Goal: Information Seeking & Learning: Understand process/instructions

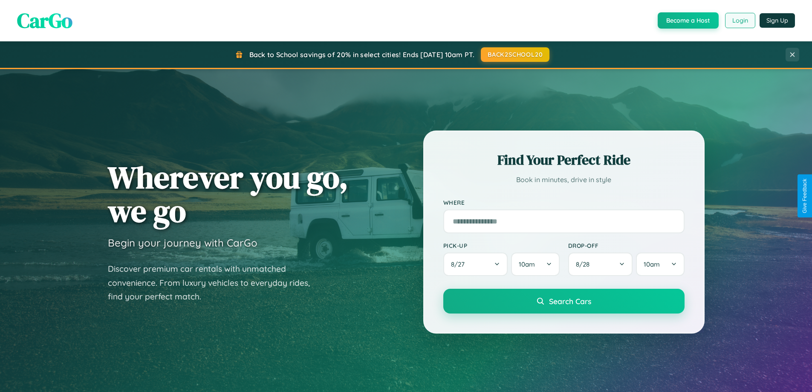
click at [739, 20] on button "Login" at bounding box center [740, 20] width 30 height 15
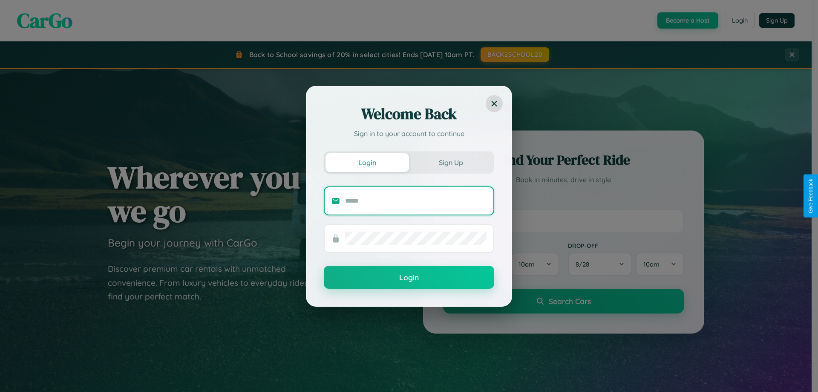
click at [416, 200] on input "text" at bounding box center [415, 201] width 141 height 14
type input "**********"
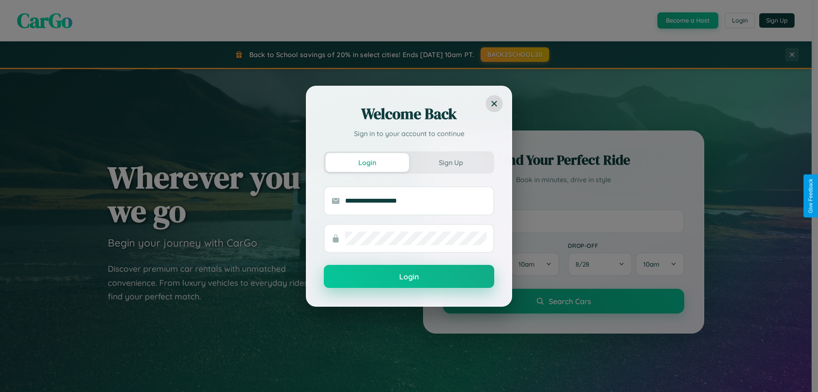
click at [409, 276] on button "Login" at bounding box center [409, 276] width 170 height 23
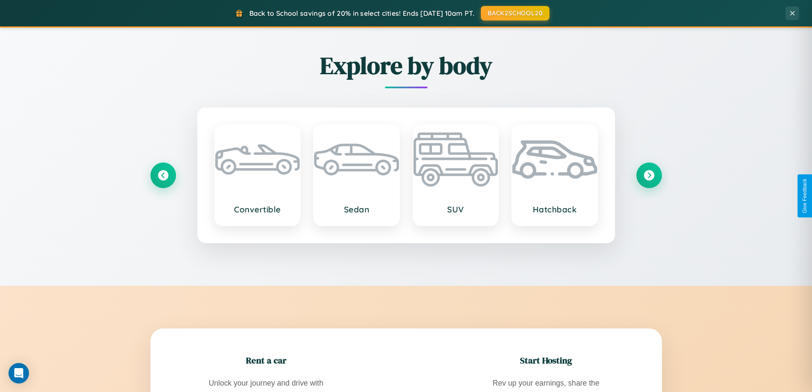
scroll to position [1639, 0]
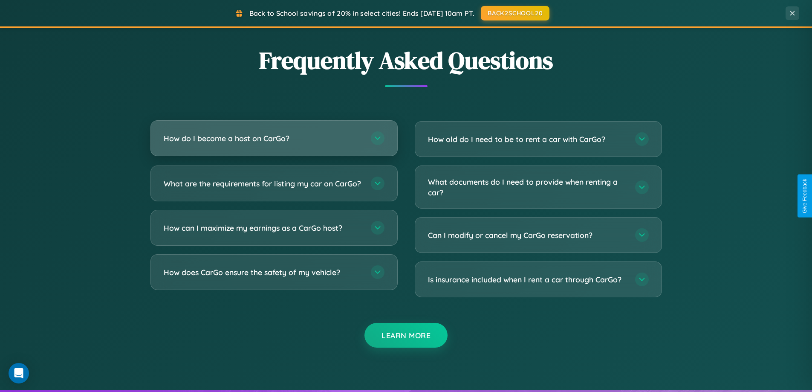
click at [274, 139] on h3 "How do I become a host on CarGo?" at bounding box center [263, 138] width 199 height 11
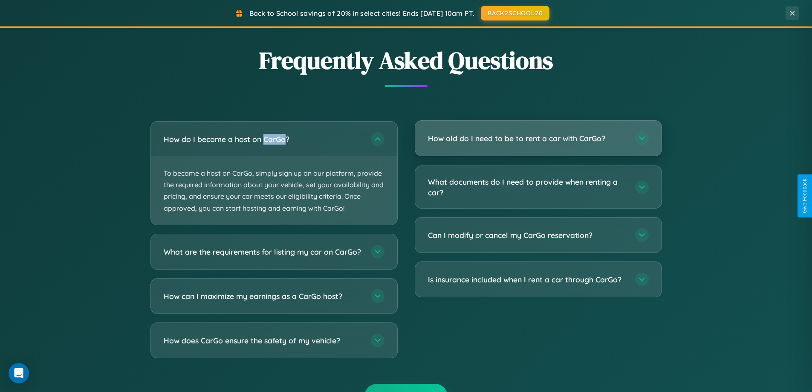
click at [538, 139] on h3 "How old do I need to be to rent a car with CarGo?" at bounding box center [527, 138] width 199 height 11
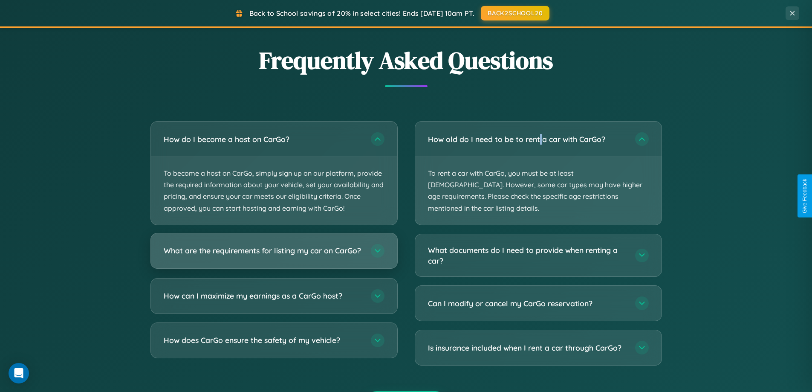
click at [274, 255] on h3 "What are the requirements for listing my car on CarGo?" at bounding box center [263, 250] width 199 height 11
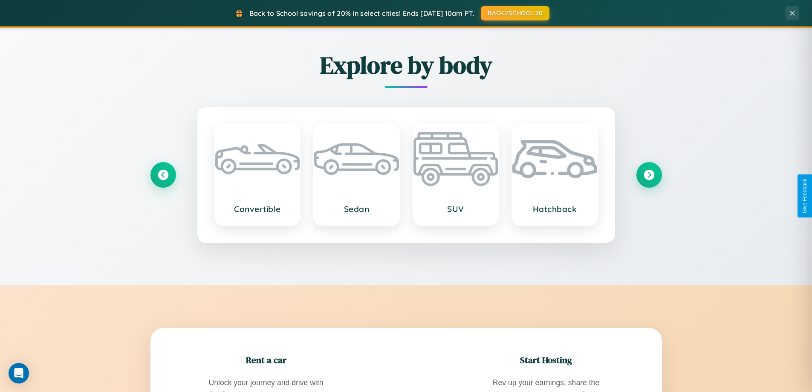
scroll to position [0, 0]
